Goal: Information Seeking & Learning: Learn about a topic

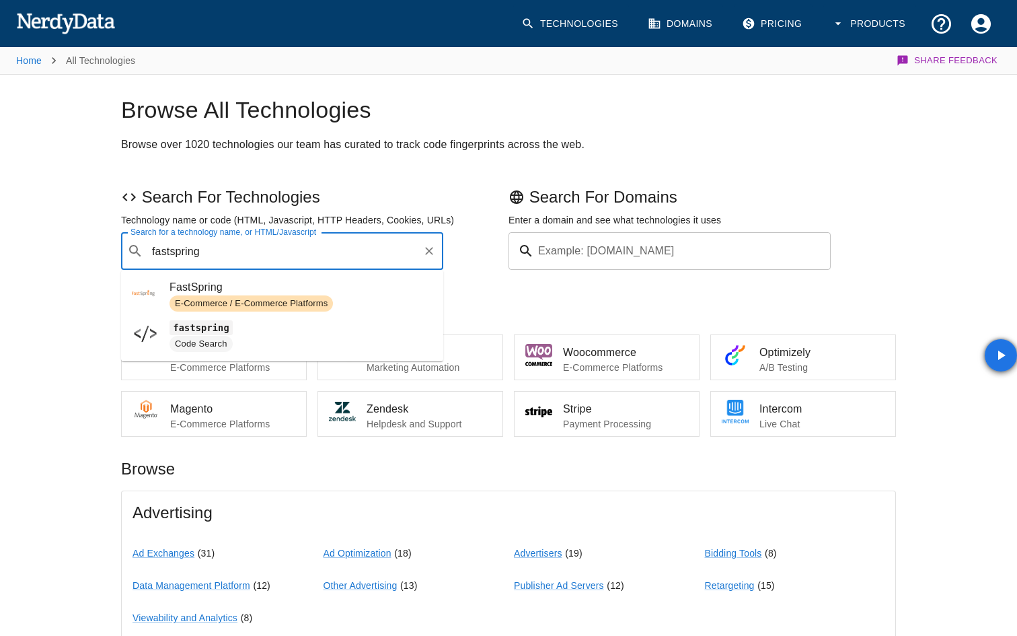
click at [271, 331] on span "fastspring" at bounding box center [301, 328] width 263 height 16
type input "fastspring"
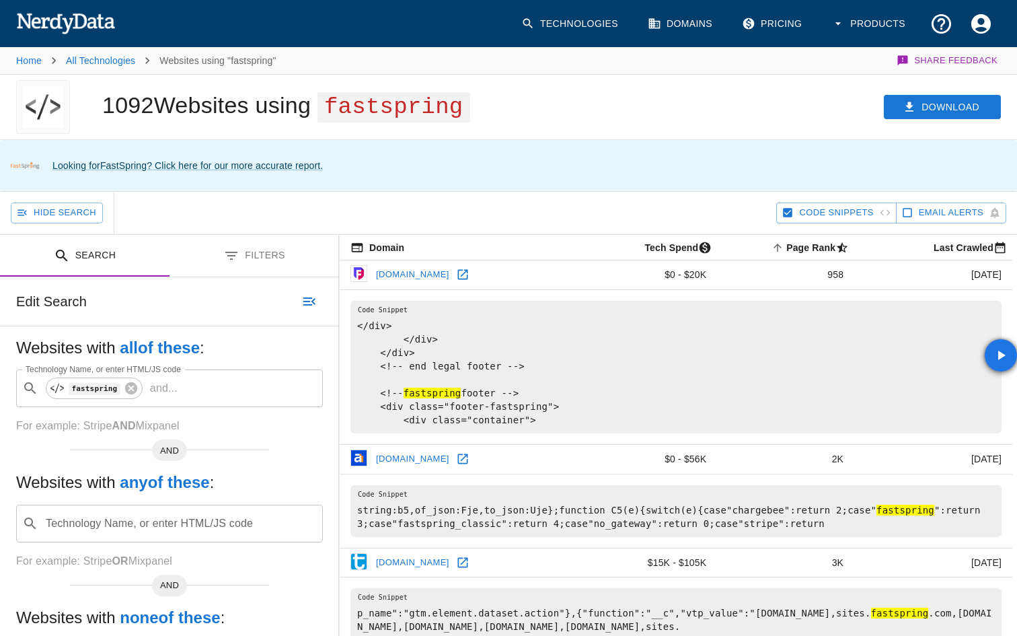
click at [468, 275] on icon at bounding box center [462, 275] width 10 height 10
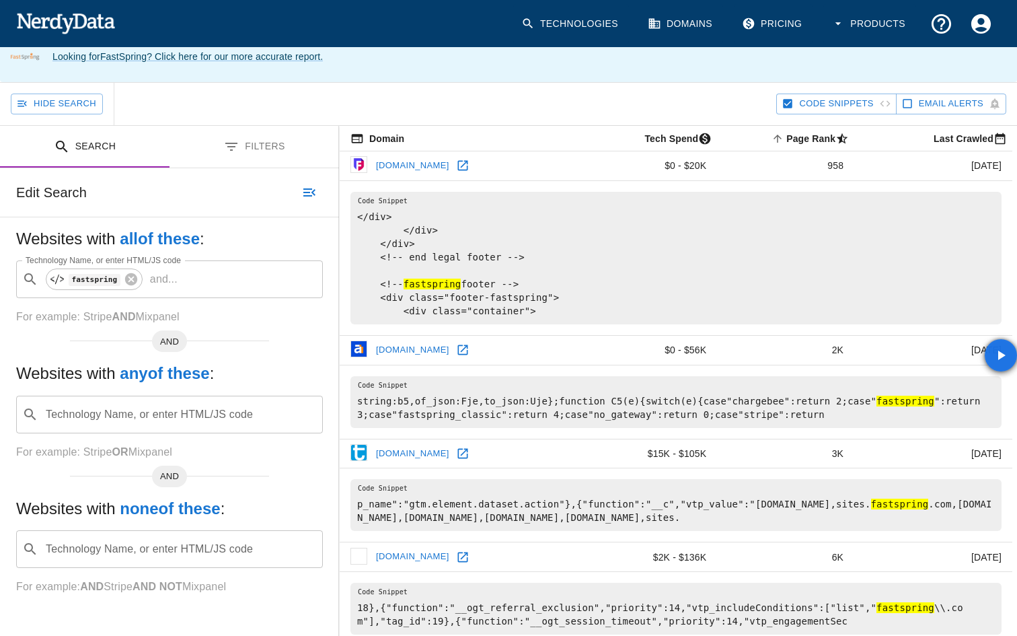
scroll to position [161, 0]
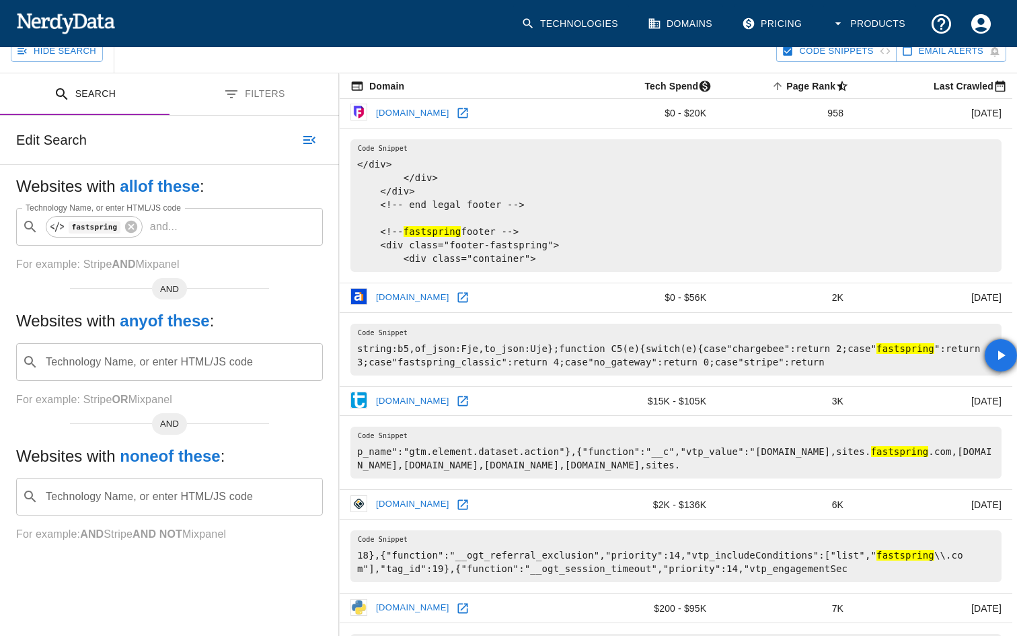
click at [454, 303] on link at bounding box center [463, 297] width 20 height 20
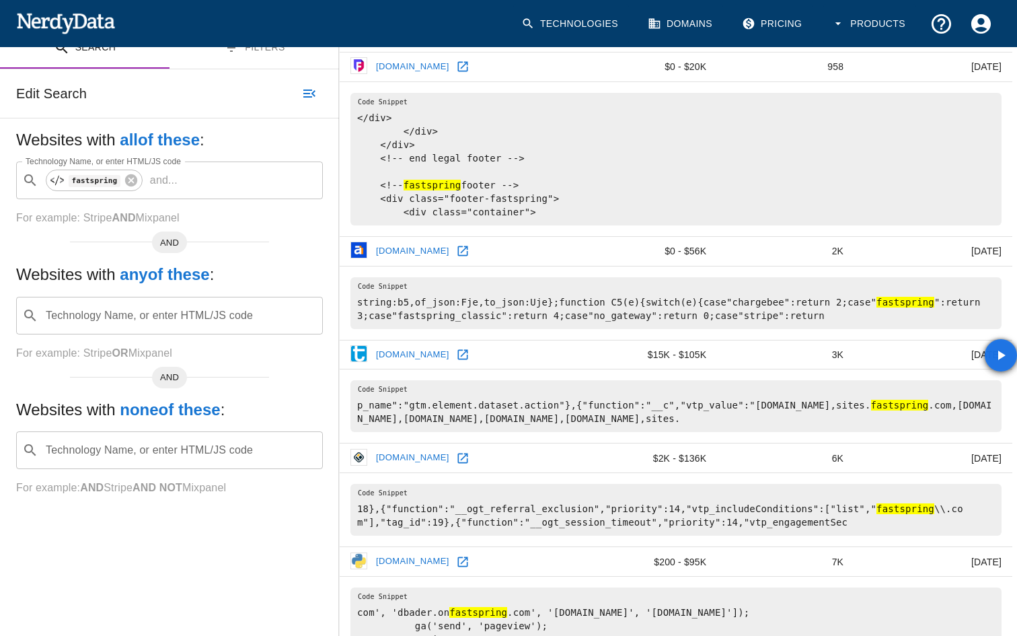
scroll to position [209, 0]
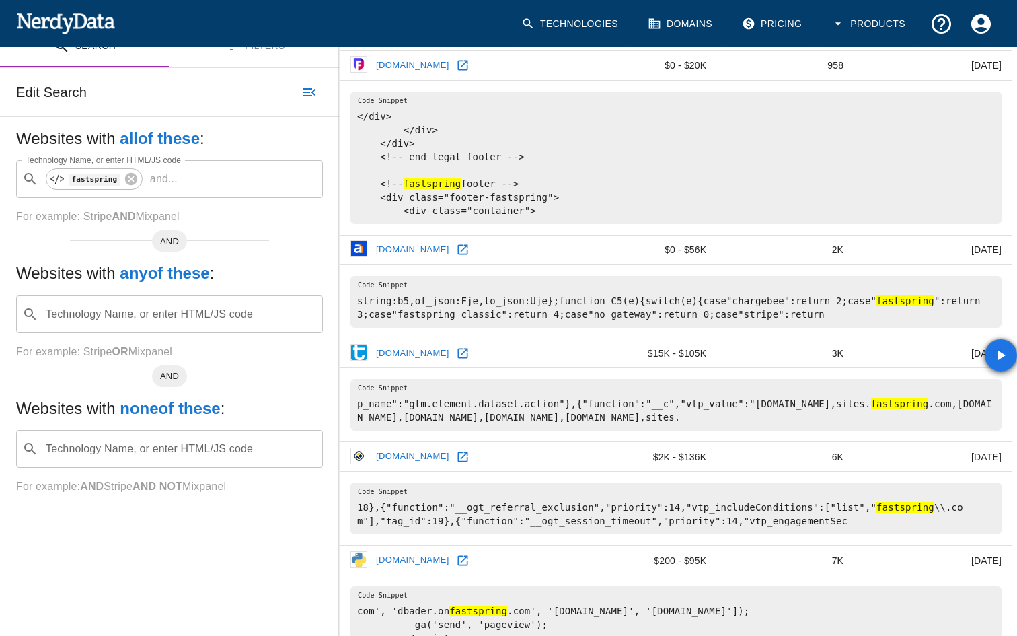
click at [470, 360] on icon at bounding box center [462, 352] width 13 height 13
click at [457, 461] on icon at bounding box center [462, 456] width 10 height 10
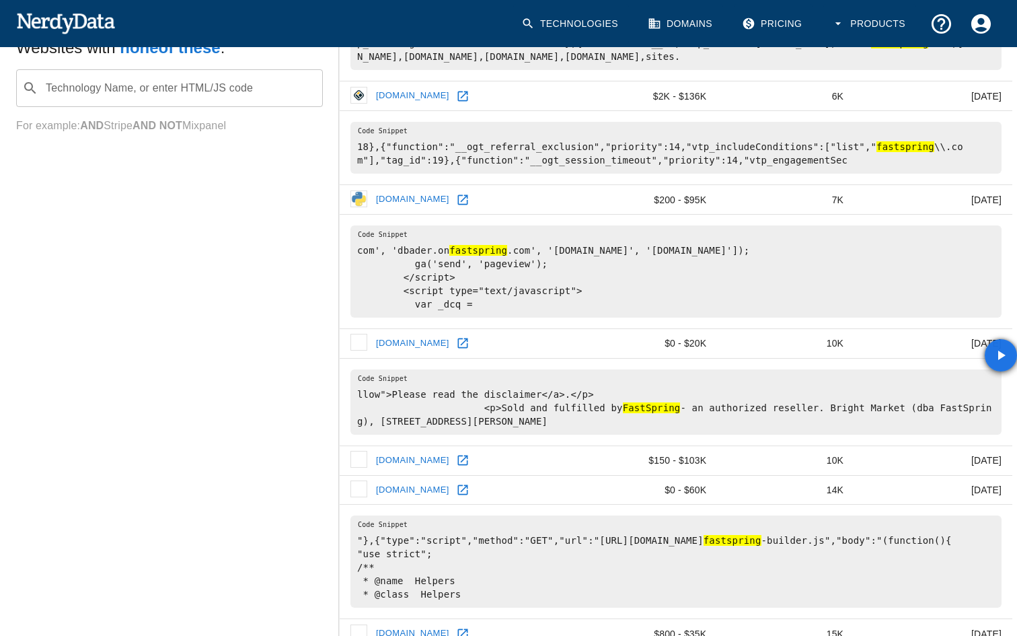
scroll to position [591, 0]
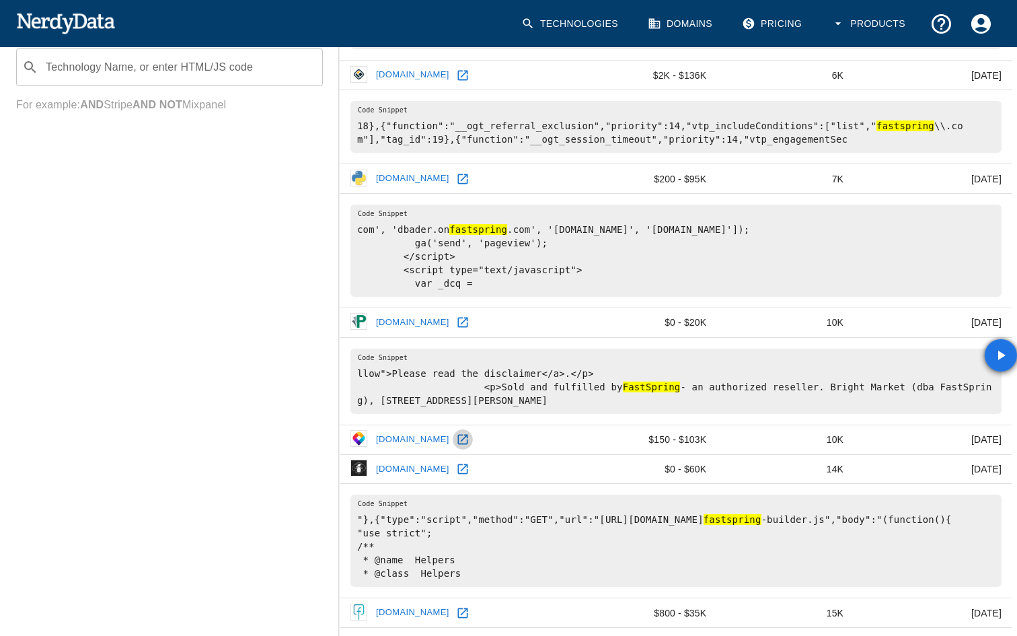
click at [457, 445] on icon at bounding box center [462, 440] width 10 height 10
click at [466, 474] on icon at bounding box center [462, 469] width 10 height 10
